Goal: Information Seeking & Learning: Find specific fact

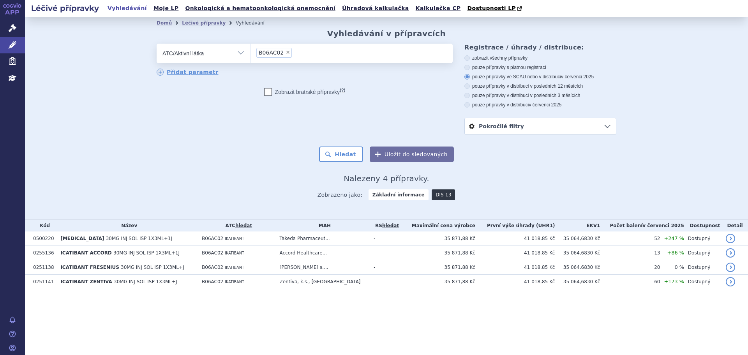
click at [441, 196] on link "DIS-13" at bounding box center [443, 194] width 23 height 11
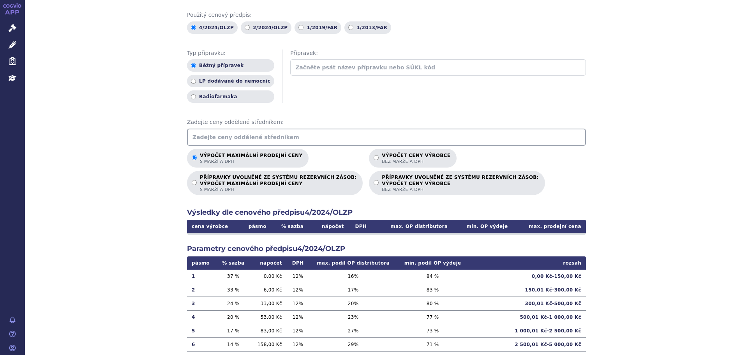
scroll to position [104, 0]
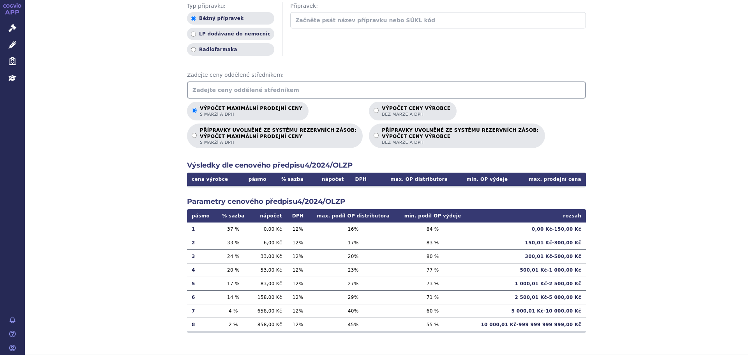
click at [228, 86] on input "text" at bounding box center [386, 89] width 399 height 17
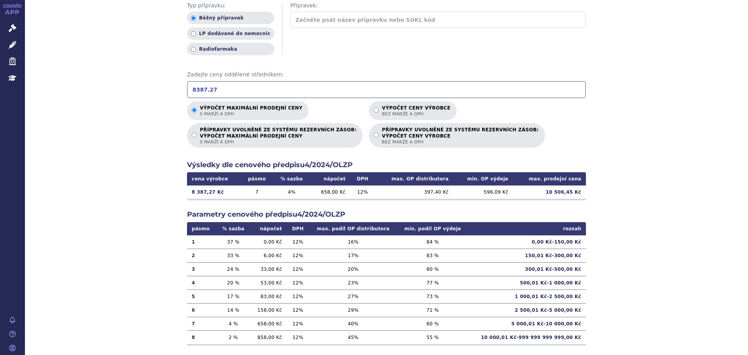
type input "8387.27"
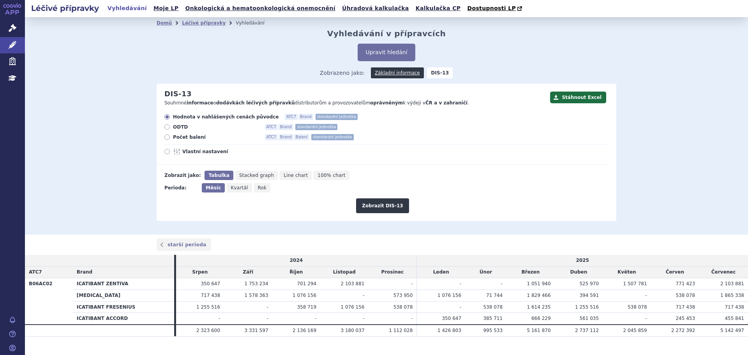
click at [176, 138] on span "Počet balení" at bounding box center [216, 137] width 86 height 6
click at [170, 138] on input "Počet balení ATC7 Brand Balení standardní jednotka" at bounding box center [167, 138] width 5 height 5
radio input "true"
click at [258, 190] on span "Rok" at bounding box center [262, 187] width 9 height 5
click at [254, 188] on input "Rok" at bounding box center [256, 185] width 5 height 5
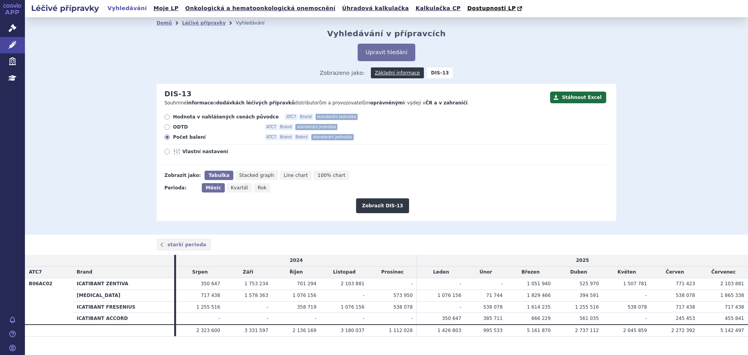
radio input "true"
click at [393, 207] on button "Zobrazit DIS-13" at bounding box center [382, 205] width 53 height 15
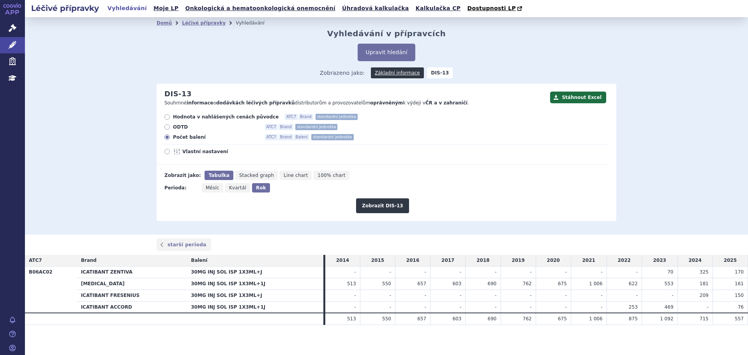
scroll to position [2, 0]
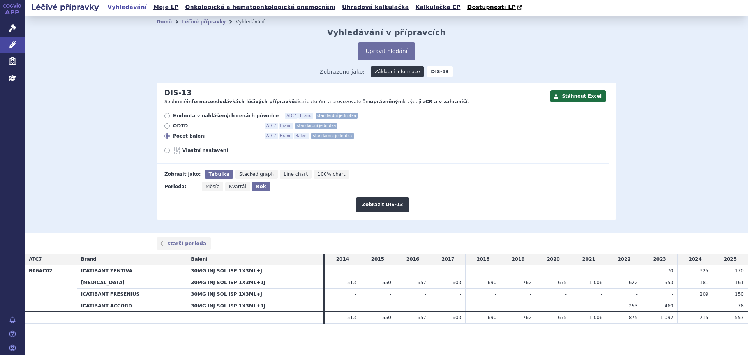
click at [208, 189] on span "Měsíc" at bounding box center [213, 186] width 14 height 5
click at [207, 187] on input "Měsíc" at bounding box center [204, 184] width 5 height 5
radio input "true"
click at [376, 204] on button "Zobrazit DIS-13" at bounding box center [382, 204] width 53 height 15
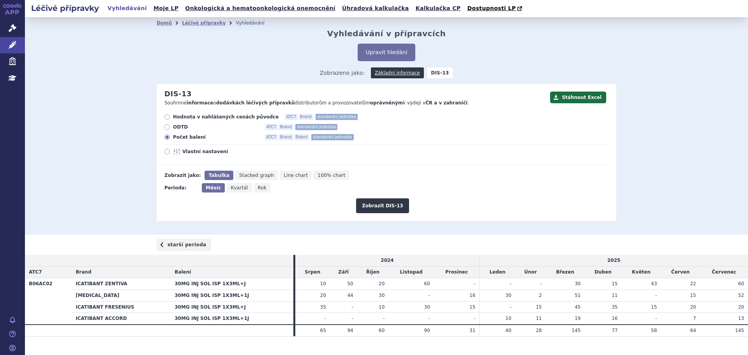
click at [182, 249] on link "starší perioda" at bounding box center [184, 245] width 55 height 12
click at [258, 187] on span "Rok" at bounding box center [262, 187] width 9 height 5
click at [256, 187] on input "Rok" at bounding box center [256, 185] width 5 height 5
radio input "true"
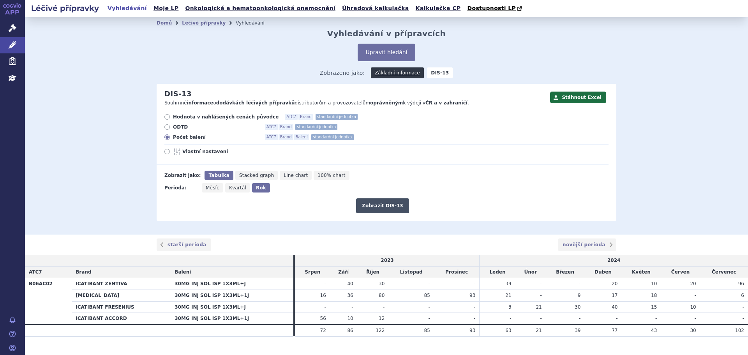
click at [395, 209] on button "Zobrazit DIS-13" at bounding box center [382, 205] width 53 height 15
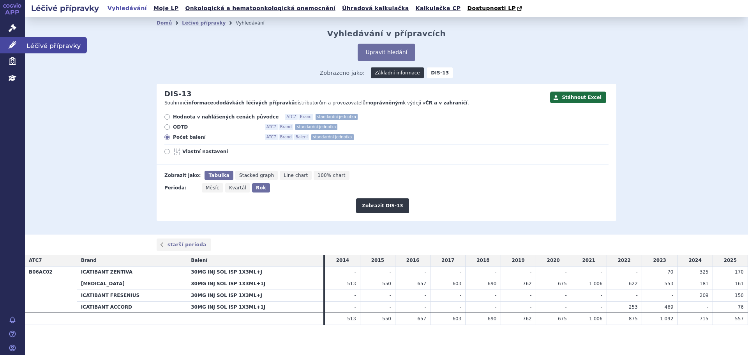
click at [22, 44] on link "Léčivé přípravky" at bounding box center [12, 45] width 25 height 16
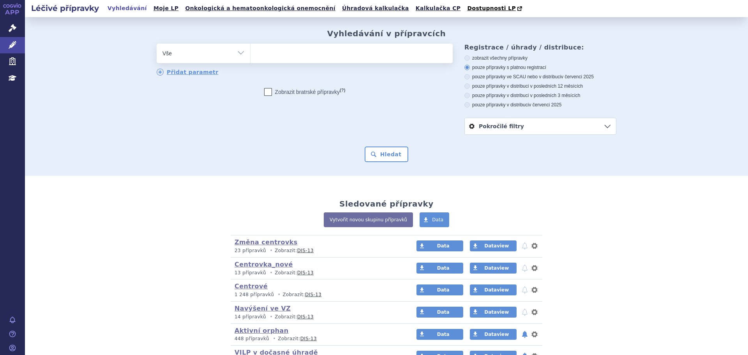
click at [287, 58] on ul at bounding box center [352, 52] width 202 height 16
click at [251, 58] on select at bounding box center [250, 52] width 0 height 19
click at [290, 56] on ul at bounding box center [352, 52] width 202 height 16
click at [251, 56] on select at bounding box center [250, 52] width 0 height 19
click at [192, 57] on select "Vše Přípravek/SUKL kód MAH VPOIS ATC/Aktivní látka Léková forma Síla" at bounding box center [204, 53] width 94 height 18
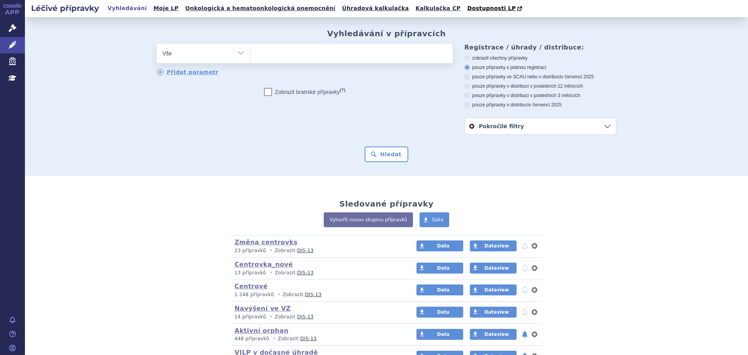
select select "filter-reference-group"
click at [157, 44] on select "Vše Přípravek/SUKL kód MAH VPOIS ATC/Aktivní látka Léková forma Síla" at bounding box center [204, 53] width 94 height 18
click at [256, 60] on ul at bounding box center [352, 52] width 202 height 16
click at [251, 60] on select at bounding box center [250, 52] width 0 height 19
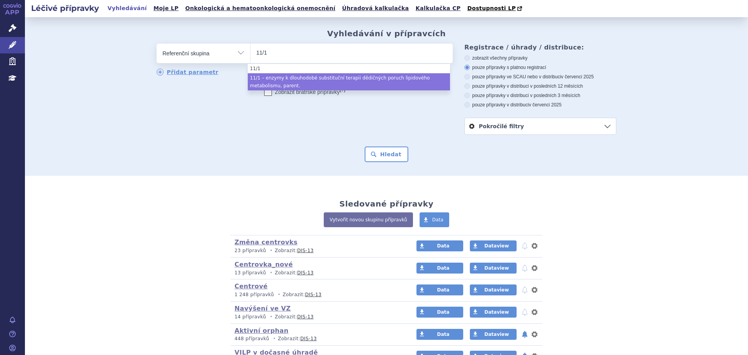
type input "11/1"
select select "2d76b399-11d7-4b89-97e4-f5a8d7b4f9bf"
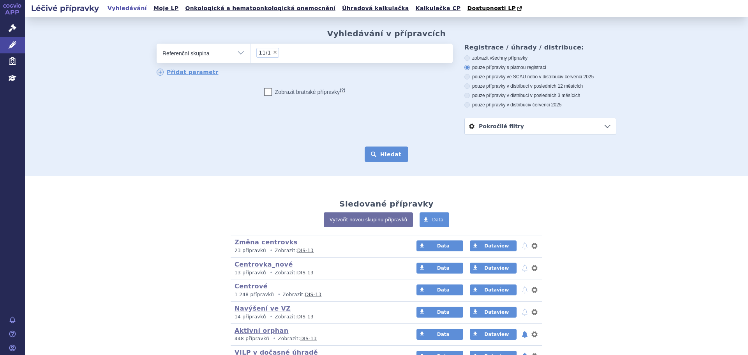
click at [395, 153] on button "Hledat" at bounding box center [387, 155] width 44 height 16
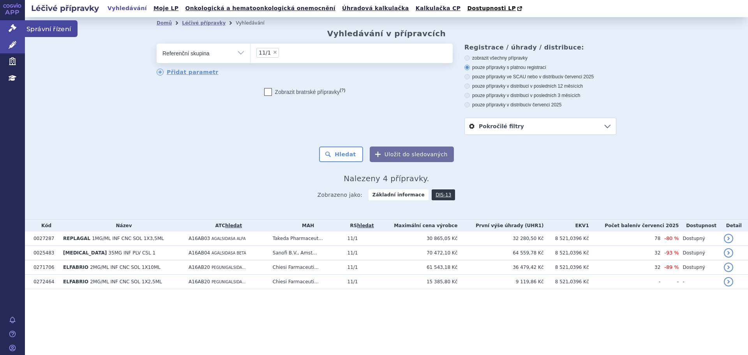
click at [14, 31] on icon at bounding box center [13, 28] width 8 height 8
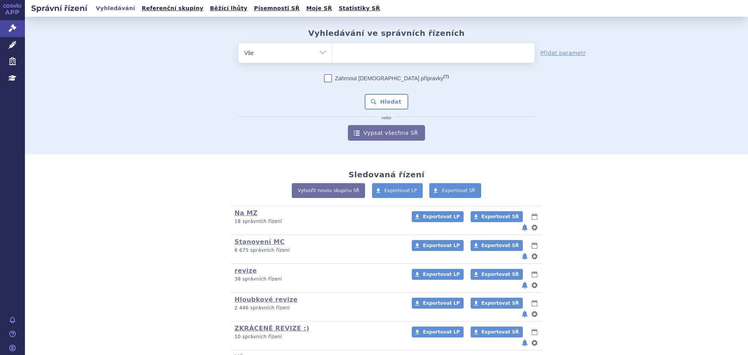
click at [419, 60] on ul at bounding box center [434, 51] width 202 height 16
click at [333, 60] on select at bounding box center [332, 52] width 0 height 19
click at [414, 51] on ul at bounding box center [434, 51] width 202 height 16
click at [333, 51] on select at bounding box center [332, 52] width 0 height 19
type input "ben"
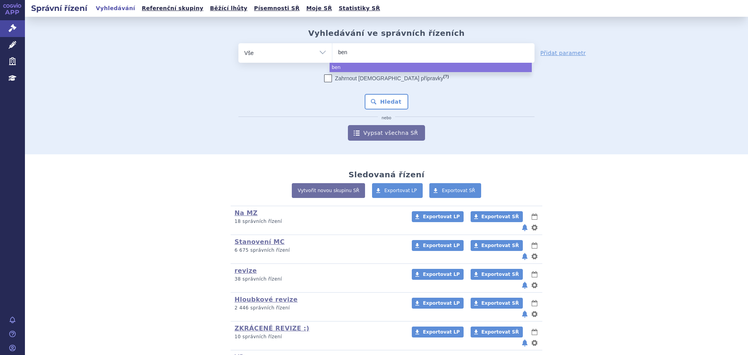
type input "benl"
type input "benly"
type input "benlys"
type input "benlysta"
select select "benlysta"
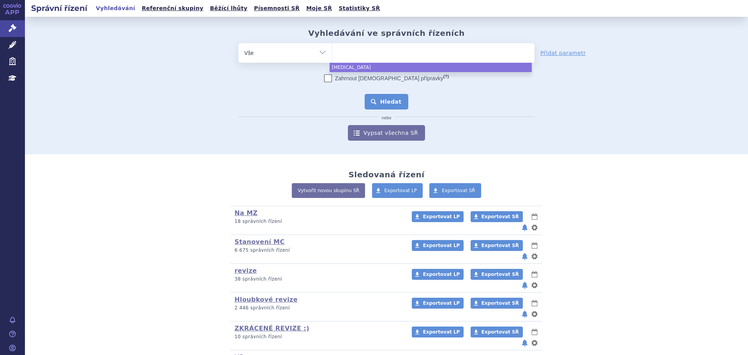
click at [378, 105] on button "Hledat" at bounding box center [387, 102] width 44 height 16
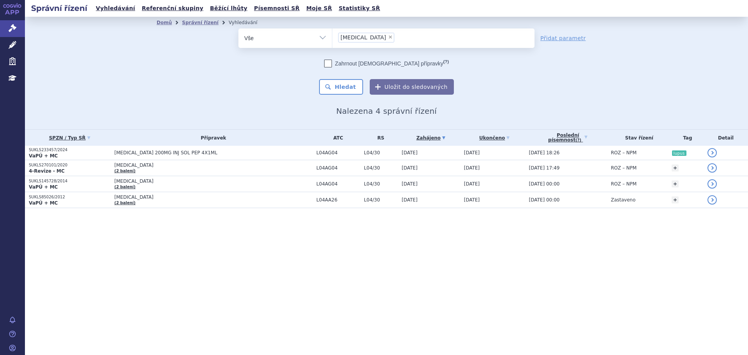
click at [388, 37] on span "×" at bounding box center [390, 37] width 5 height 5
click at [333, 37] on select "benlysta" at bounding box center [332, 37] width 0 height 19
select select
type input "ce"
type input "cer"
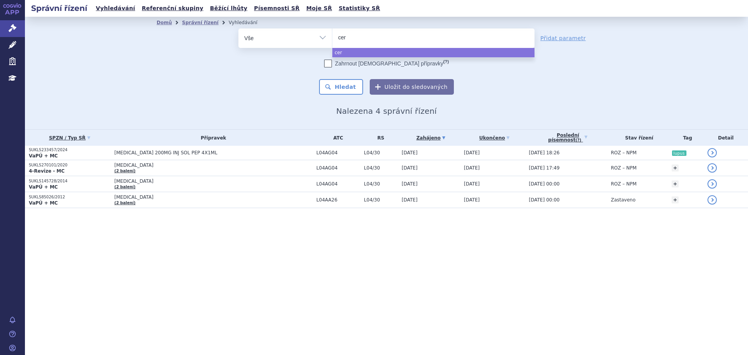
type input "cere"
type input "cerezy"
type input "cerezym"
type input "cerezyme"
select select "cerezyme"
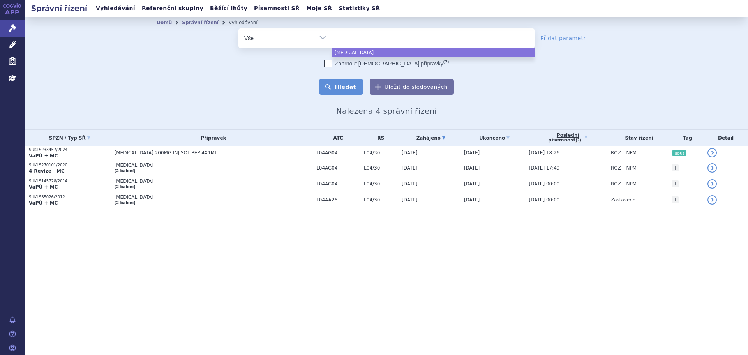
click at [363, 83] on button "Hledat" at bounding box center [341, 87] width 44 height 16
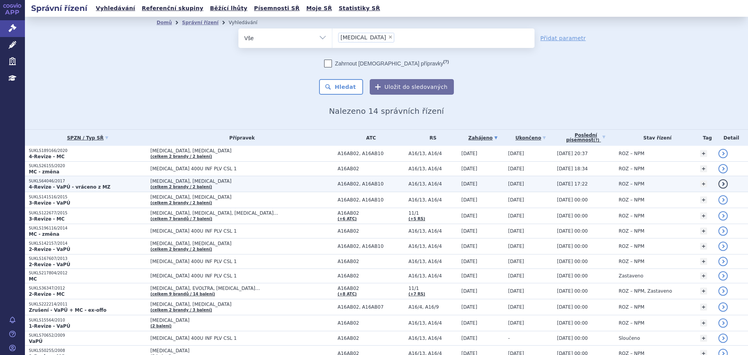
click at [103, 186] on p "4-Revize - VaPÚ - vráceno z MZ" at bounding box center [88, 187] width 118 height 6
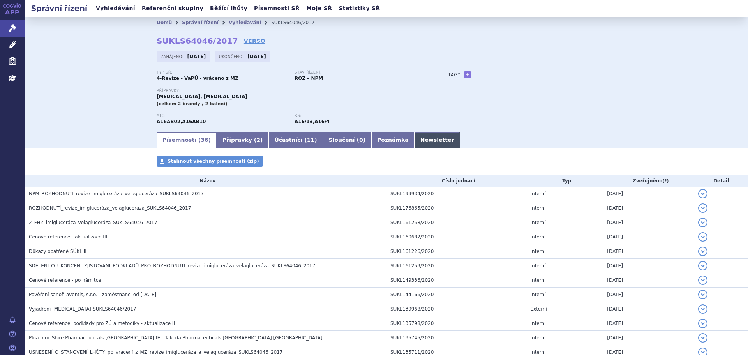
click at [415, 133] on link "Newsletter" at bounding box center [438, 141] width 46 height 16
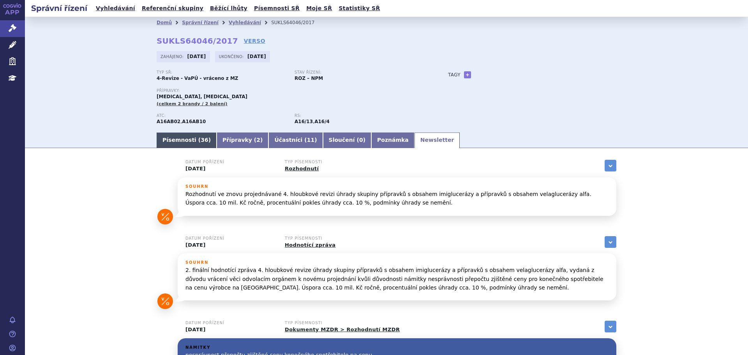
click at [188, 143] on link "Písemnosti ( 36 )" at bounding box center [187, 141] width 60 height 16
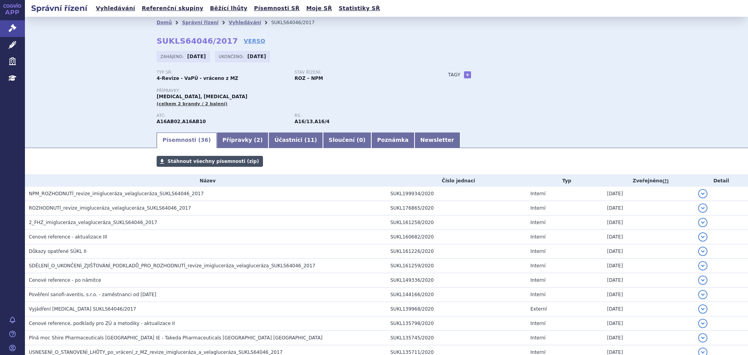
scroll to position [39, 0]
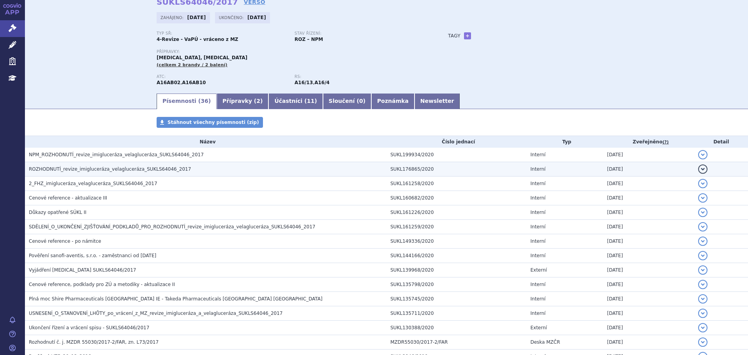
click at [154, 166] on h3 "ROZHODNUTÍ_revize_imigluceráza_velagluceráza_SUKLS64046_2017" at bounding box center [208, 169] width 358 height 8
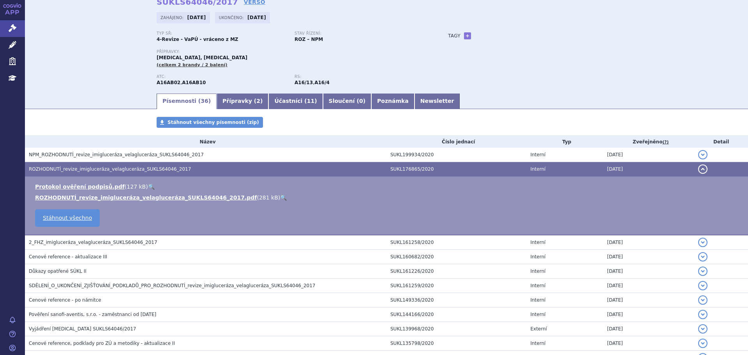
click at [280, 197] on link "🔍" at bounding box center [283, 198] width 7 height 6
click at [10, 27] on icon at bounding box center [13, 28] width 8 height 8
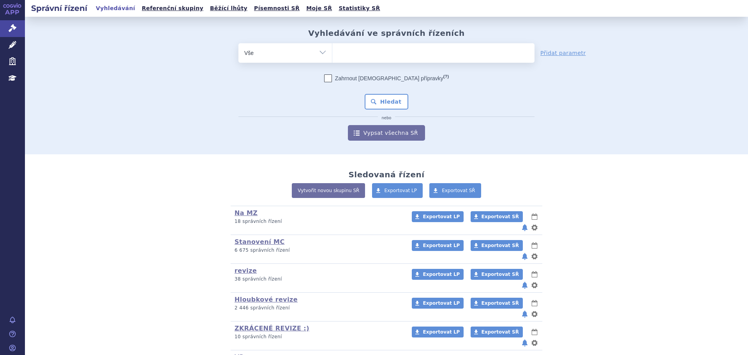
click at [371, 52] on ul at bounding box center [434, 51] width 202 height 16
click at [333, 52] on select at bounding box center [332, 52] width 0 height 19
type input "CRY"
type input "CRYS"
type input "CRYSV"
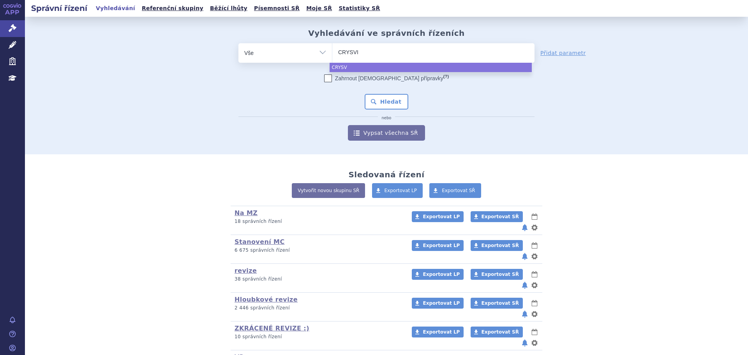
type input "CRYSVIT"
type input "CRYSVITA"
select select "CRYSVITA"
click at [395, 97] on button "Hledat" at bounding box center [387, 102] width 44 height 16
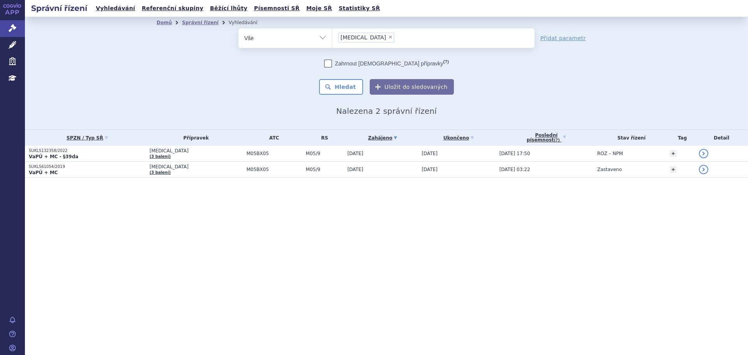
click at [316, 38] on select "Vše Spisová značka Typ SŘ Přípravek/SUKL kód Účastník/Držitel" at bounding box center [286, 37] width 94 height 18
select select "filter-procedure-type"
click at [239, 28] on select "Vše Spisová značka Typ SŘ Přípravek/SUKL kód Účastník/Držitel" at bounding box center [286, 37] width 94 height 18
click at [364, 41] on ul at bounding box center [434, 36] width 202 height 16
click at [333, 41] on select at bounding box center [332, 37] width 0 height 19
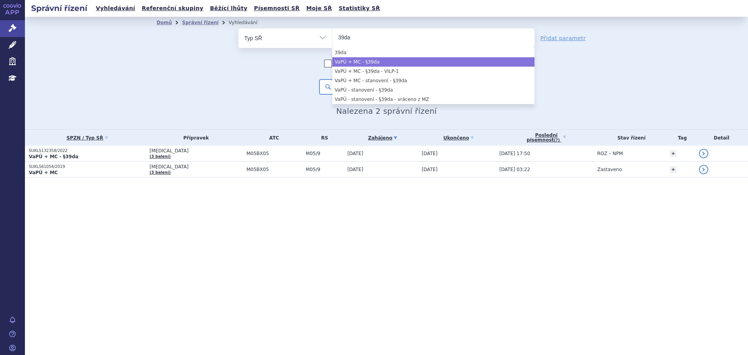
type input "39da"
click at [424, 62] on li "VaPÚ + MC - §39da" at bounding box center [434, 61] width 202 height 9
select select "87f89a0c-10ff-46b1-8f5f-dfb2c51d5c3d"
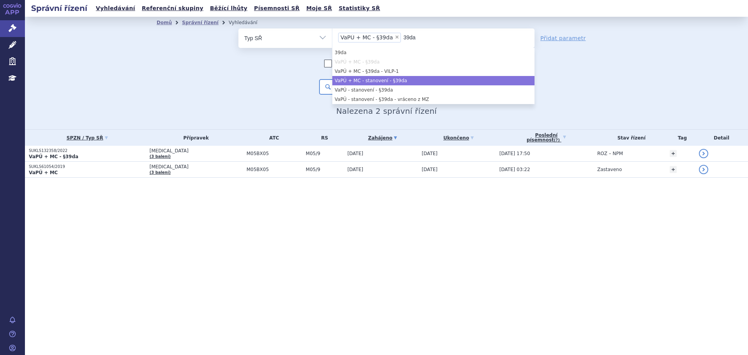
click at [421, 83] on li "VaPÚ + MC - stanovení - §39da" at bounding box center [434, 80] width 202 height 9
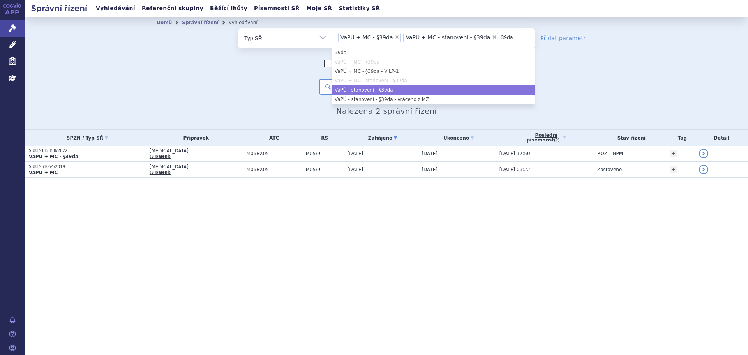
click at [421, 92] on li "VaPÚ - stanovení - §39da" at bounding box center [434, 89] width 202 height 9
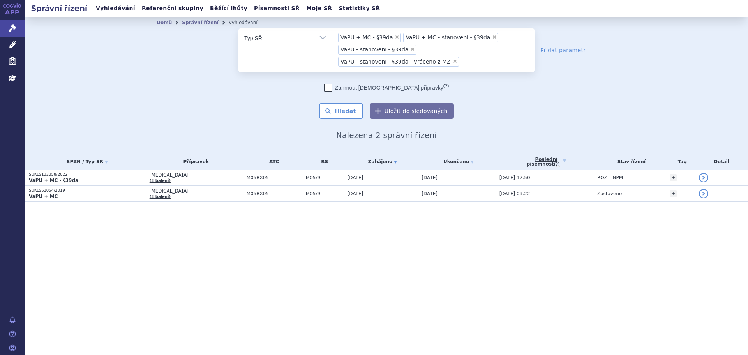
drag, startPoint x: 258, startPoint y: 101, endPoint x: 281, endPoint y: 90, distance: 25.1
click at [259, 99] on div "Zahrnout bratrské přípravky (?) * Pozor, hledání dle vyhledávacího parametru In…" at bounding box center [387, 101] width 296 height 35
click at [360, 103] on button "Hledat" at bounding box center [341, 111] width 44 height 16
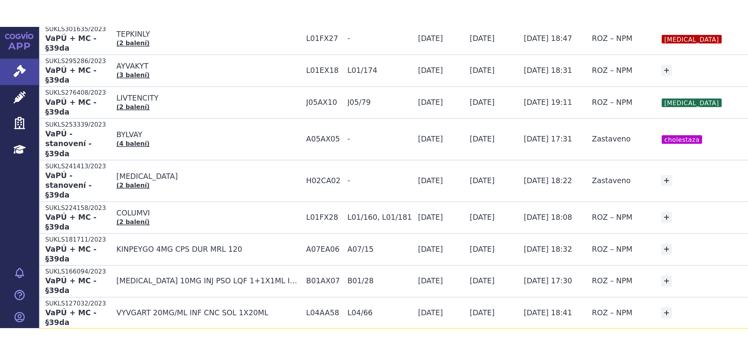
scroll to position [717, 0]
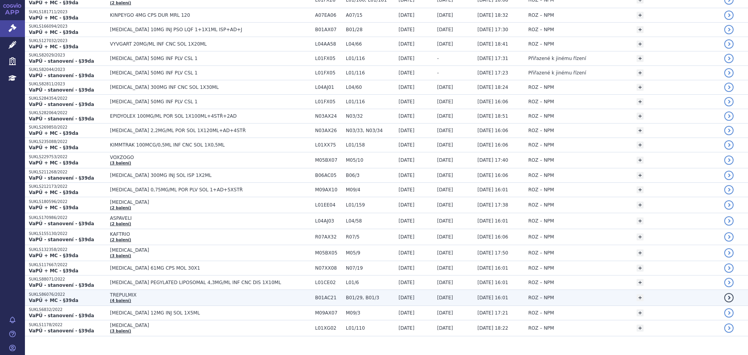
click at [132, 290] on td "TREPULMIX (4 balení)" at bounding box center [208, 298] width 205 height 16
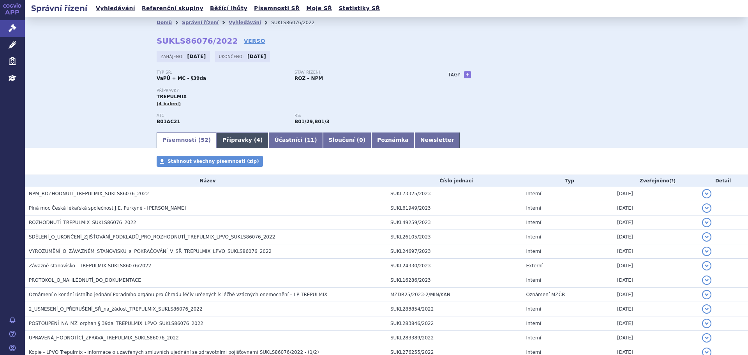
click at [217, 142] on link "Přípravky ( 4 )" at bounding box center [243, 141] width 52 height 16
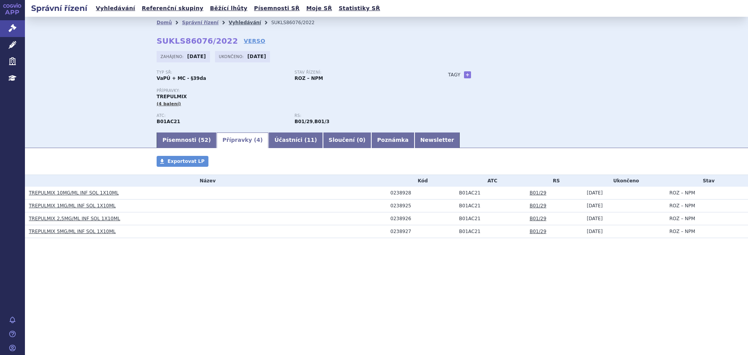
click at [232, 20] on link "Vyhledávání" at bounding box center [245, 22] width 32 height 5
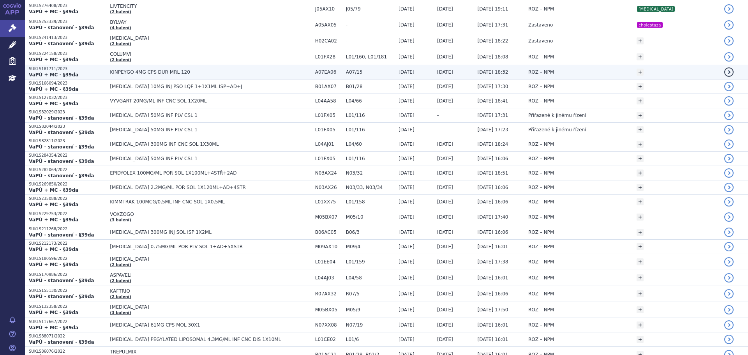
scroll to position [717, 0]
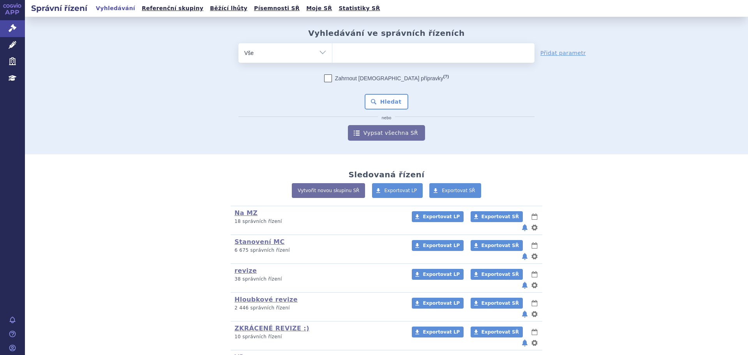
click at [338, 50] on input "search" at bounding box center [340, 52] width 4 height 10
click at [389, 58] on ul at bounding box center [434, 51] width 202 height 16
click at [333, 58] on select at bounding box center [332, 52] width 0 height 19
type input "V\"
type input "V"
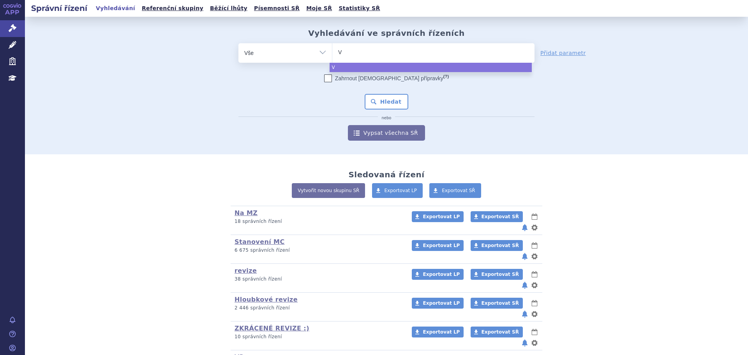
type input "VY"
type input "VYE"
type input "VYEP"
type input "[MEDICAL_DATA]"
select select "[MEDICAL_DATA]"
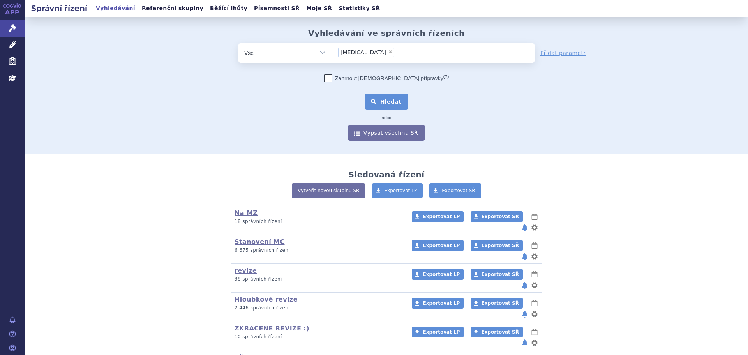
click at [383, 106] on button "Hledat" at bounding box center [387, 102] width 44 height 16
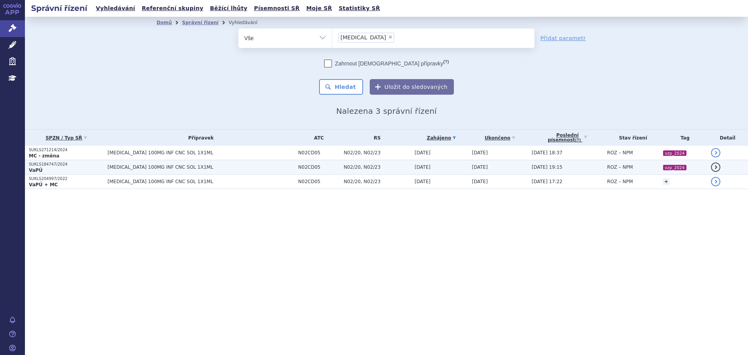
click at [215, 171] on td "[MEDICAL_DATA] 100MG INF CNC SOL 1X1ML" at bounding box center [199, 167] width 191 height 14
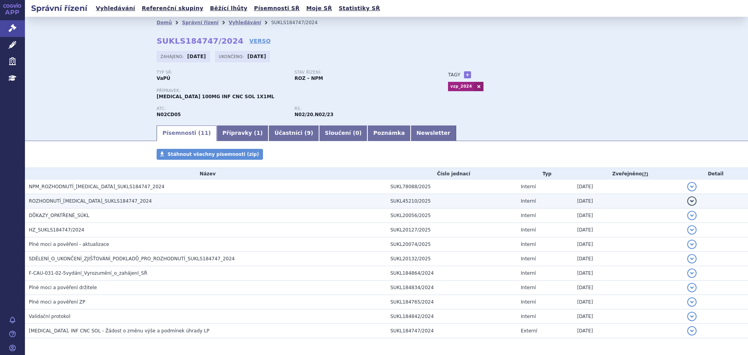
click at [119, 201] on h3 "ROZHODNUTÍ_VYEPTI_SUKLS184747_2024" at bounding box center [208, 201] width 358 height 8
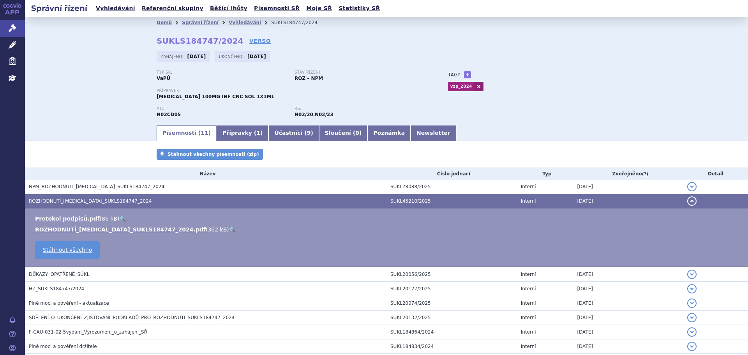
click at [229, 226] on link "🔍" at bounding box center [232, 229] width 7 height 6
click at [233, 23] on link "Vyhledávání" at bounding box center [245, 22] width 32 height 5
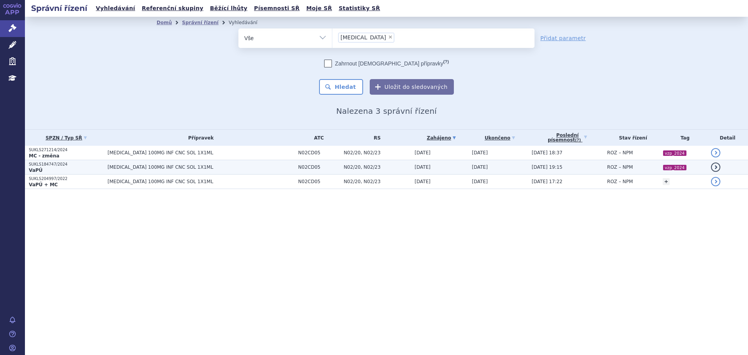
click at [207, 169] on span "[MEDICAL_DATA] 100MG INF CNC SOL 1X1ML" at bounding box center [201, 166] width 187 height 5
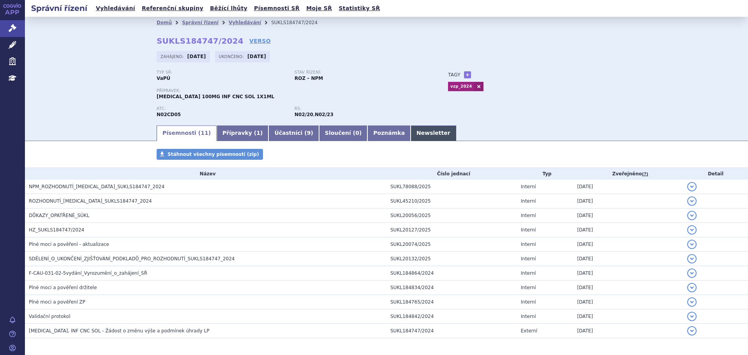
click at [411, 131] on link "Newsletter" at bounding box center [434, 134] width 46 height 16
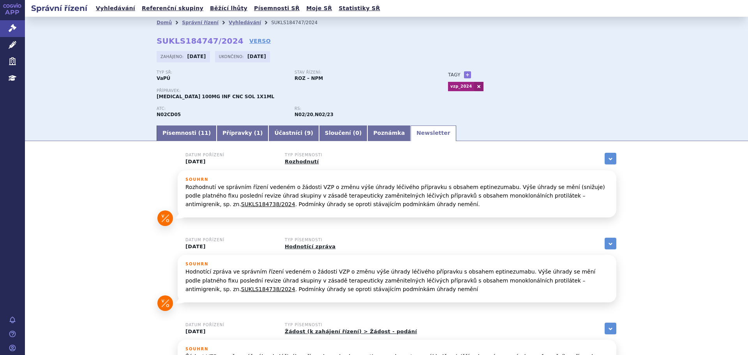
click at [295, 201] on link "SUKLS184738/2024" at bounding box center [268, 204] width 54 height 6
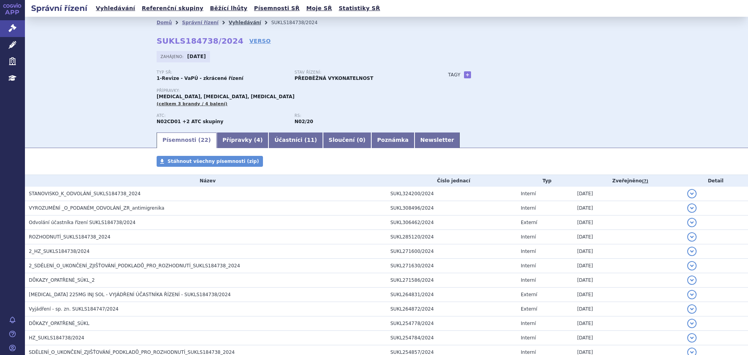
click at [234, 25] on link "Vyhledávání" at bounding box center [245, 22] width 32 height 5
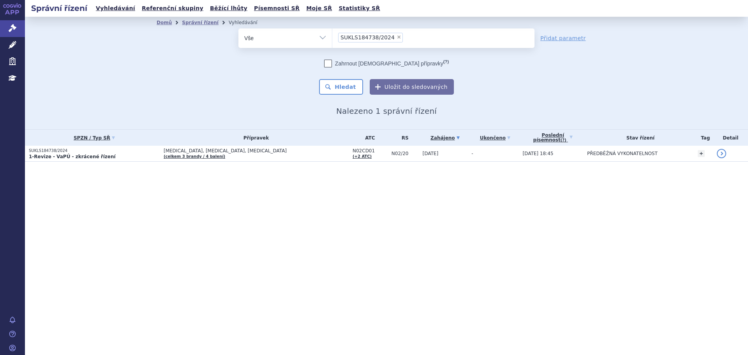
click at [397, 38] on span "×" at bounding box center [399, 37] width 5 height 5
click at [333, 38] on select "SUKLS184738/2024" at bounding box center [332, 37] width 0 height 19
select select
type input "AI"
type input "AIMO"
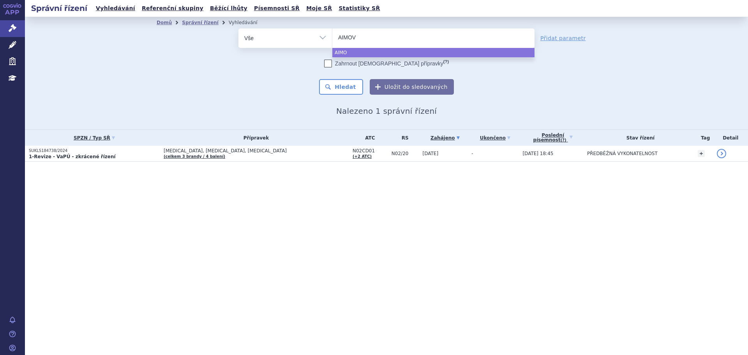
type input "AIMOVI"
type input "[MEDICAL_DATA]"
select select "[MEDICAL_DATA]"
click at [331, 87] on button "Hledat" at bounding box center [341, 87] width 44 height 16
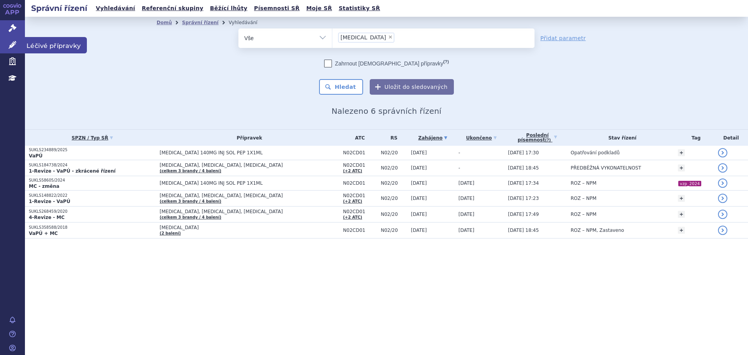
click at [10, 42] on icon at bounding box center [13, 45] width 8 height 8
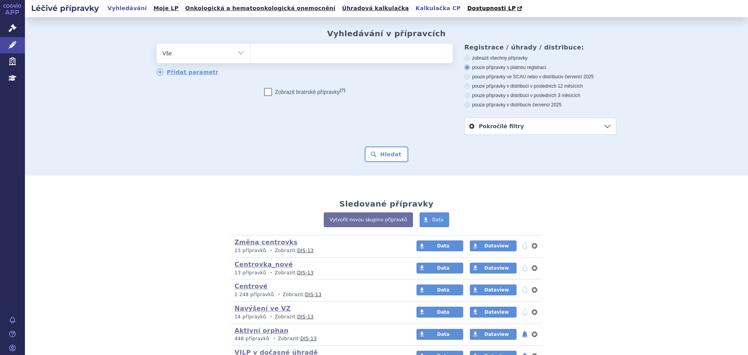
click at [414, 9] on link "Kalkulačka CP" at bounding box center [439, 8] width 50 height 11
click at [414, 5] on link "Kalkulačka CP" at bounding box center [439, 8] width 50 height 11
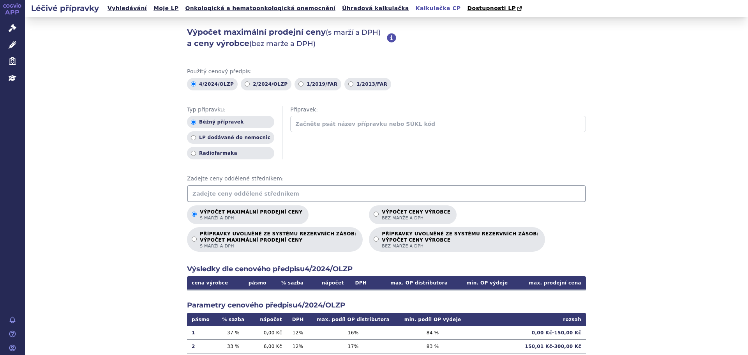
click at [213, 193] on input "text" at bounding box center [386, 193] width 399 height 17
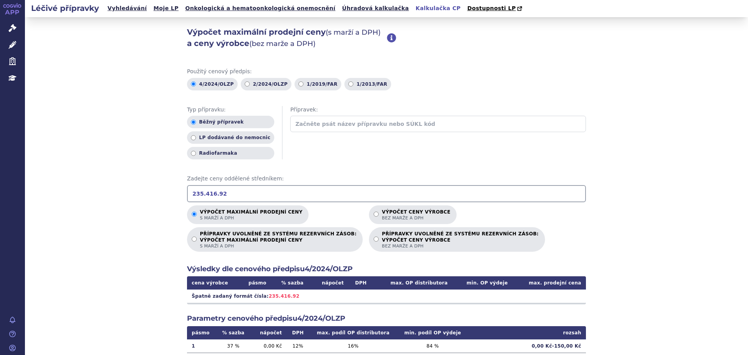
click at [201, 195] on input "235.416.92" at bounding box center [386, 193] width 399 height 17
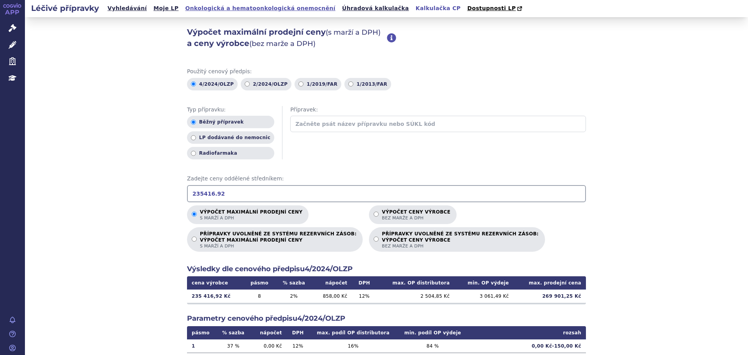
type input "235416.92"
